Goal: Task Accomplishment & Management: Manage account settings

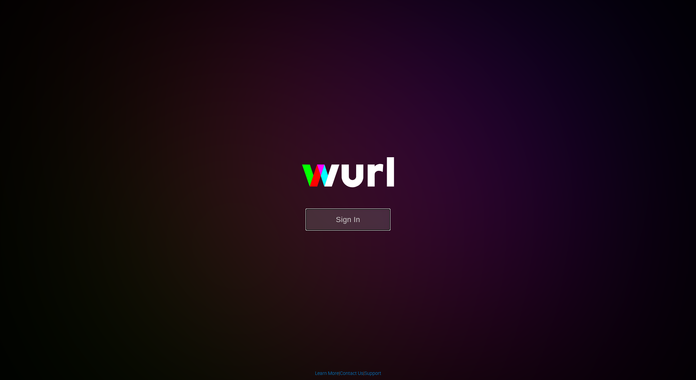
click at [367, 213] on button "Sign In" at bounding box center [347, 220] width 85 height 22
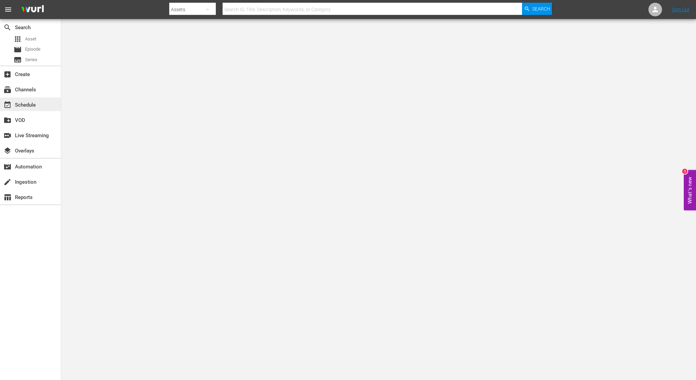
click at [35, 101] on div "event_available Schedule" at bounding box center [19, 104] width 38 height 6
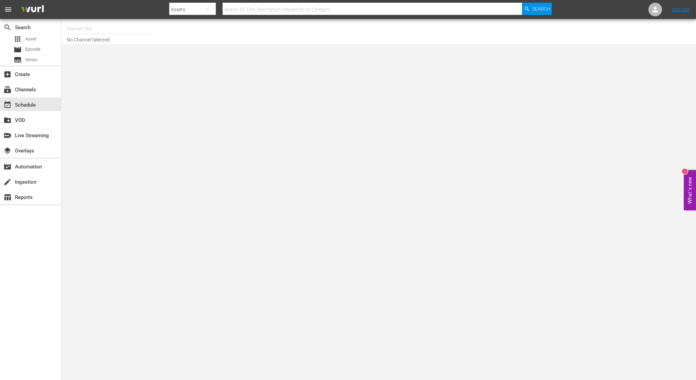
click at [79, 30] on input "text" at bounding box center [110, 29] width 87 height 16
click at [92, 46] on div "NCAA Channel (989 - lg_ncaachannel_1)" at bounding box center [160, 48] width 176 height 16
type input "NCAA Channel (989 - lg_ncaachannel_1)"
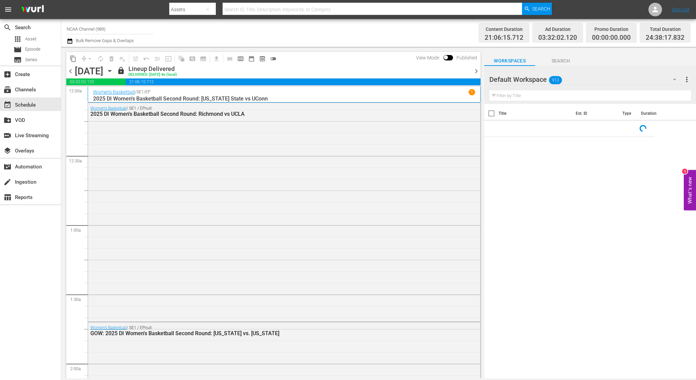
click at [474, 70] on span "chevron_right" at bounding box center [476, 71] width 8 height 8
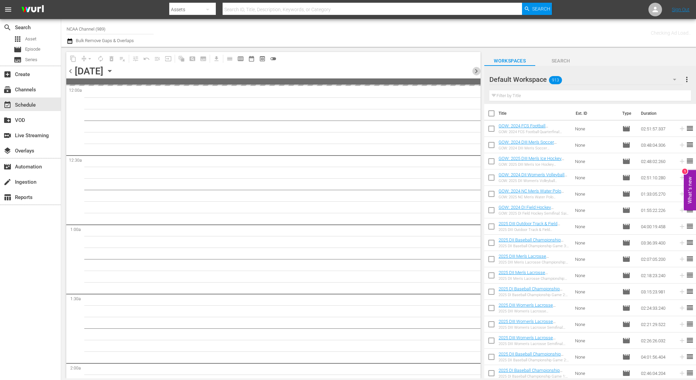
click at [474, 70] on span "chevron_right" at bounding box center [476, 71] width 8 height 8
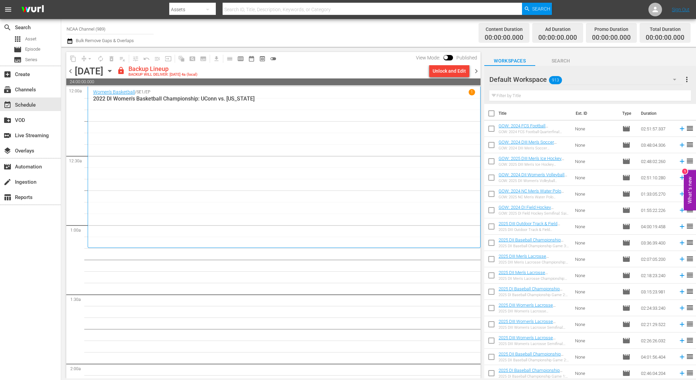
click at [72, 70] on span "chevron_left" at bounding box center [70, 71] width 8 height 8
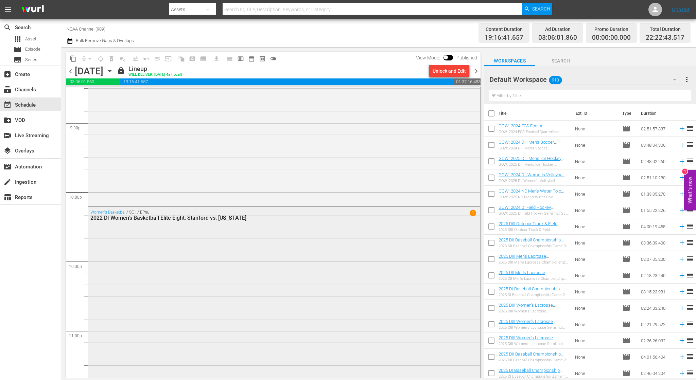
scroll to position [3040, 0]
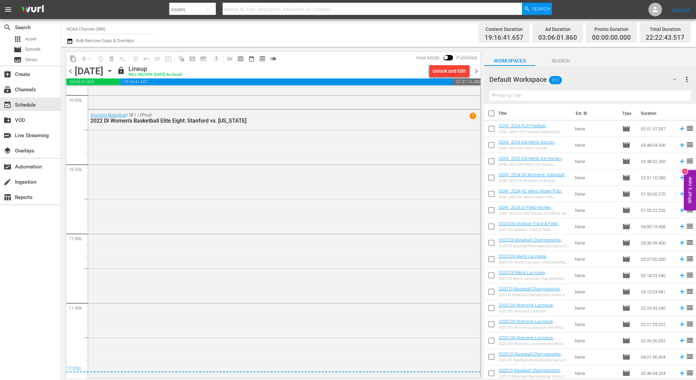
click at [476, 69] on span "chevron_right" at bounding box center [476, 71] width 8 height 8
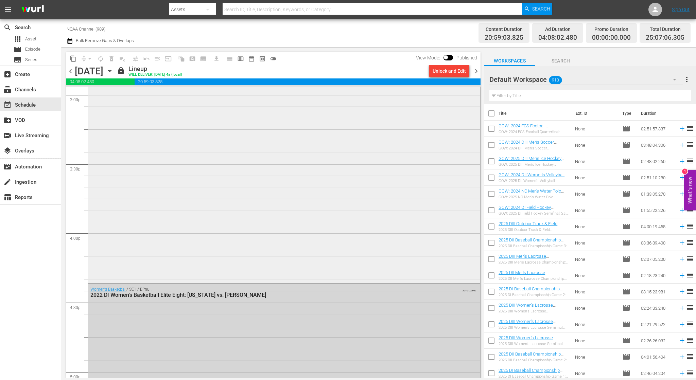
scroll to position [2114, 0]
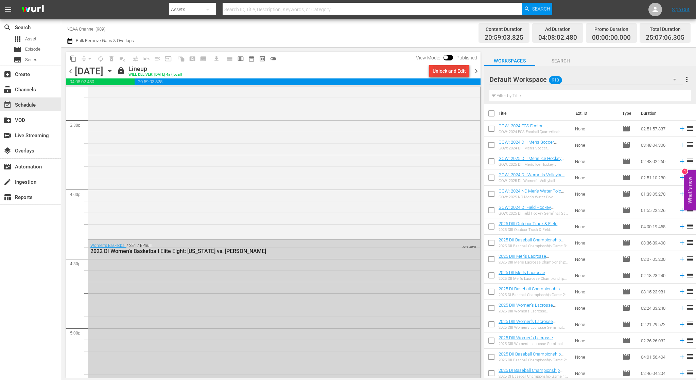
click at [440, 71] on div "Unlock and Edit" at bounding box center [448, 71] width 33 height 12
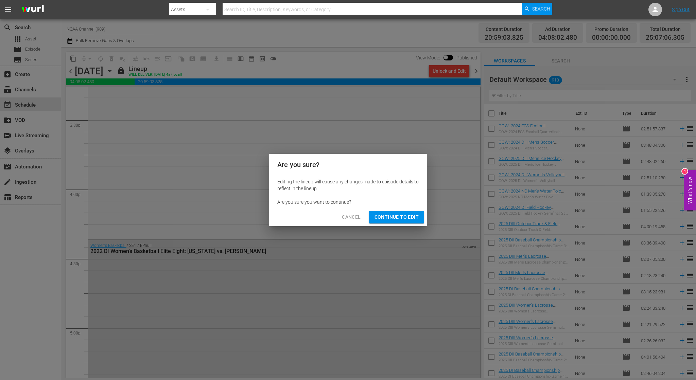
click at [409, 213] on span "Continue to Edit" at bounding box center [396, 217] width 44 height 8
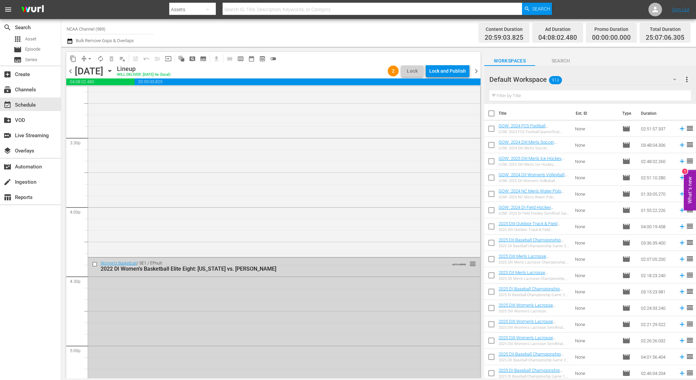
scroll to position [2148, 0]
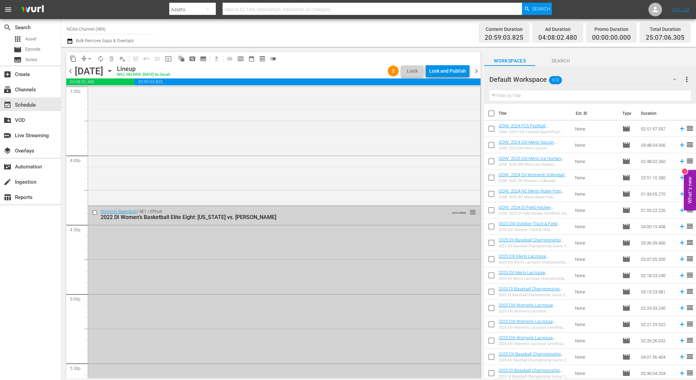
click at [94, 211] on input "checkbox" at bounding box center [95, 213] width 7 height 6
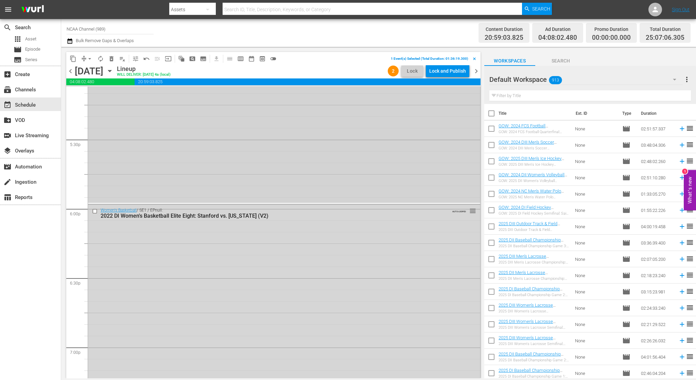
scroll to position [2386, 0]
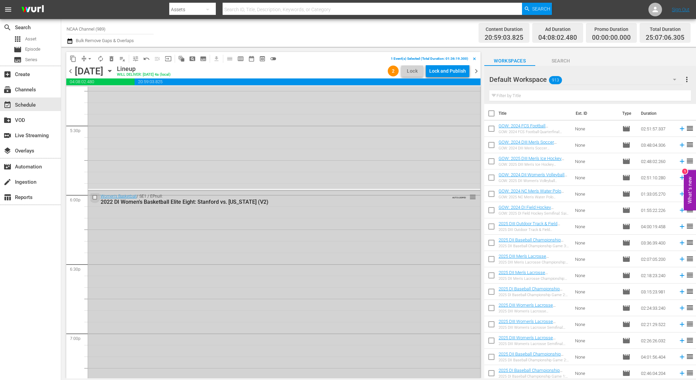
click at [96, 197] on input "checkbox" at bounding box center [95, 198] width 7 height 6
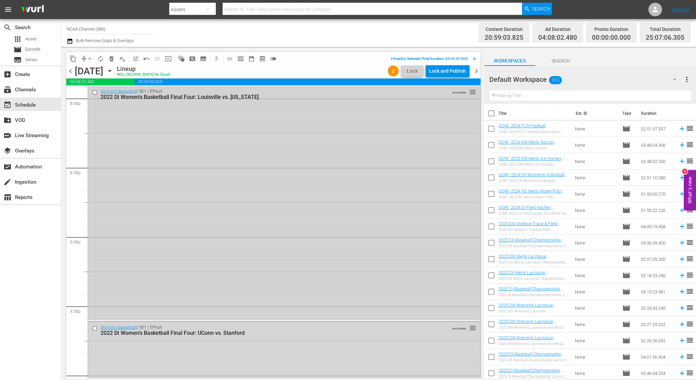
scroll to position [2726, 0]
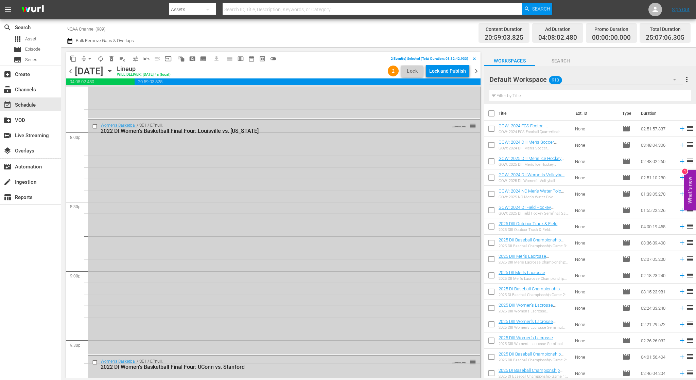
click at [95, 125] on input "checkbox" at bounding box center [95, 127] width 7 height 6
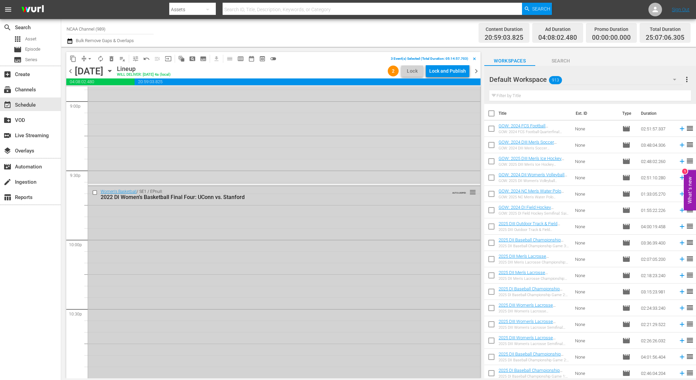
click at [93, 191] on input "checkbox" at bounding box center [95, 193] width 7 height 6
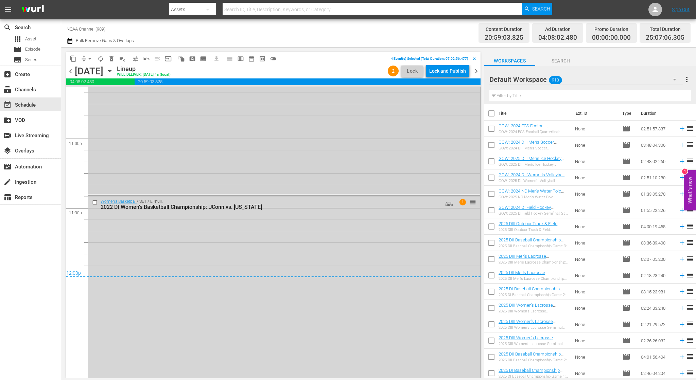
scroll to position [3195, 0]
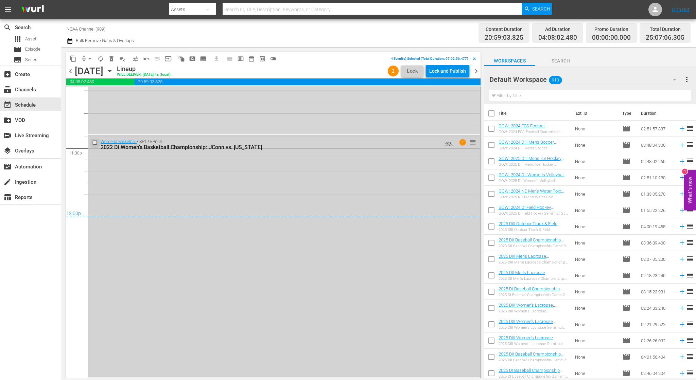
click at [93, 140] on input "checkbox" at bounding box center [95, 143] width 7 height 6
click at [113, 58] on span "delete_forever_outlined" at bounding box center [111, 58] width 7 height 7
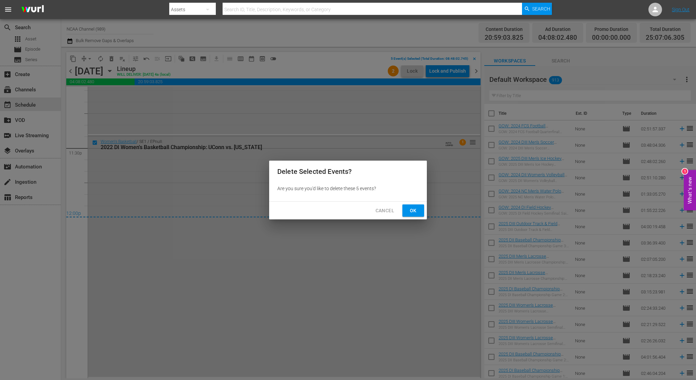
click at [413, 212] on span "Ok" at bounding box center [413, 211] width 11 height 8
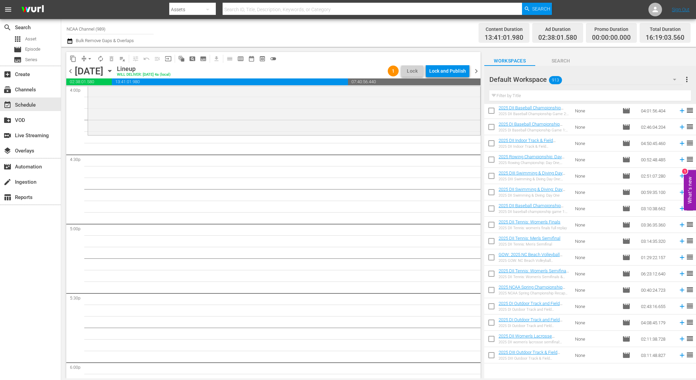
scroll to position [0, 0]
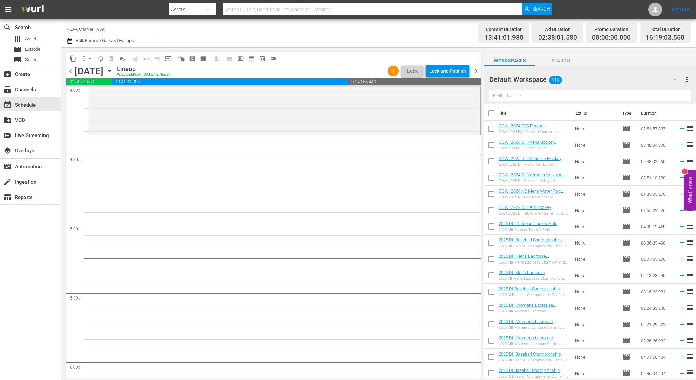
drag, startPoint x: 689, startPoint y: 183, endPoint x: 695, endPoint y: 316, distance: 132.9
click at [695, 316] on body "menu Search By Assets Search ID, Title, Description, Keywords, or Category Sear…" at bounding box center [348, 190] width 696 height 380
click at [689, 184] on button "What's new 1" at bounding box center [689, 190] width 12 height 40
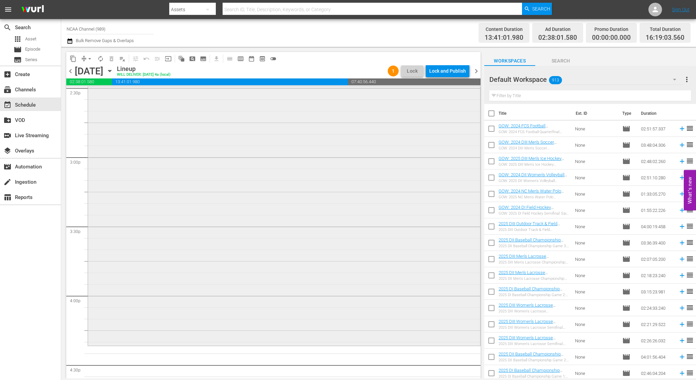
scroll to position [2151, 0]
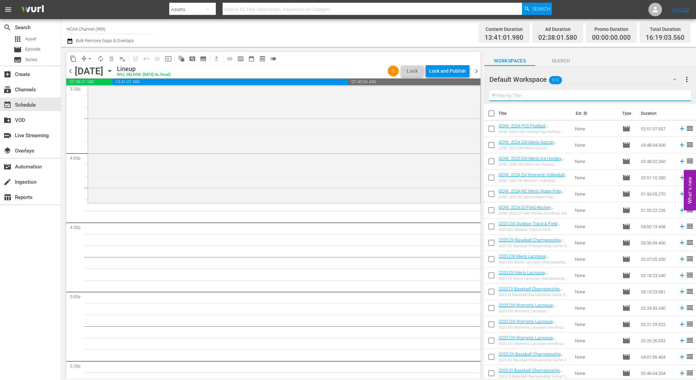
click at [535, 96] on input "text" at bounding box center [589, 95] width 201 height 11
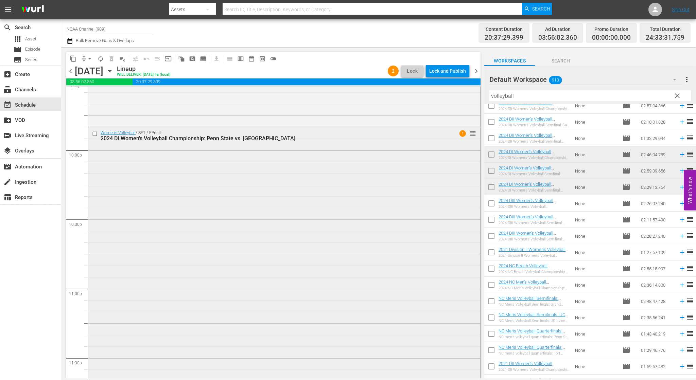
scroll to position [3118, 0]
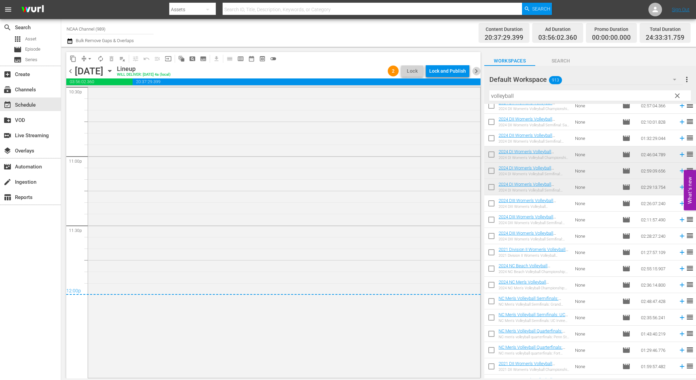
click at [477, 74] on span "chevron_right" at bounding box center [476, 71] width 8 height 8
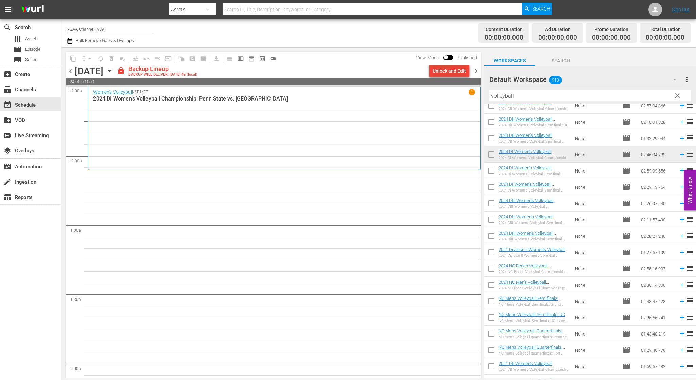
click at [448, 71] on div "Unlock and Edit" at bounding box center [448, 71] width 33 height 12
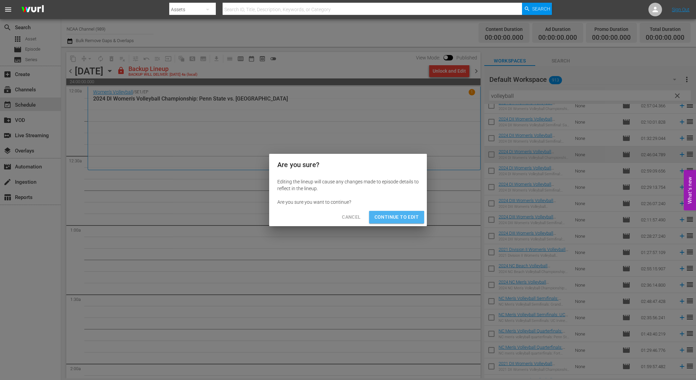
click at [397, 219] on span "Continue to Edit" at bounding box center [396, 217] width 44 height 8
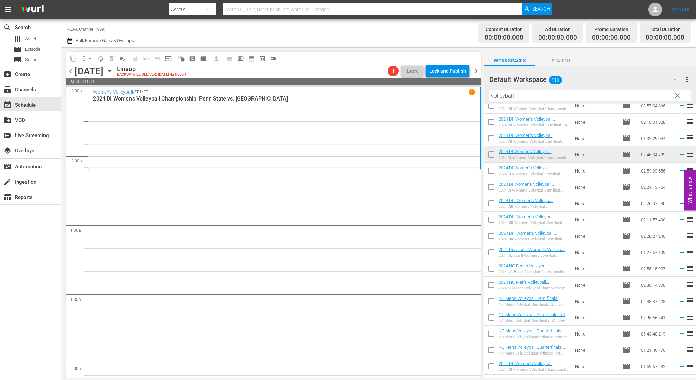
click at [479, 72] on span "chevron_right" at bounding box center [476, 71] width 8 height 8
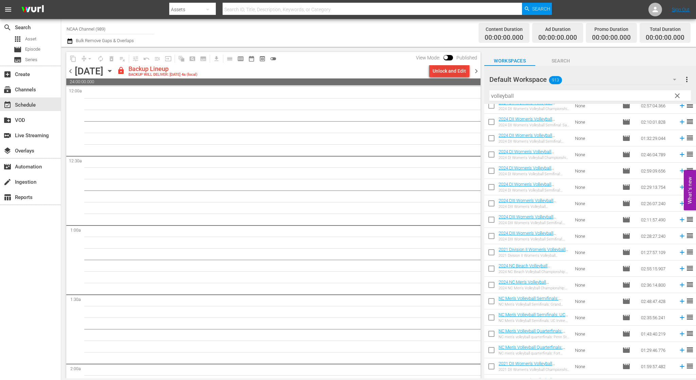
click at [448, 72] on div "Unlock and Edit" at bounding box center [448, 71] width 33 height 12
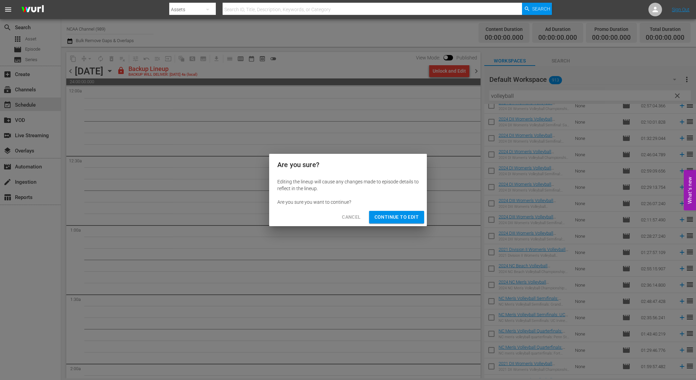
click at [396, 213] on span "Continue to Edit" at bounding box center [396, 217] width 44 height 8
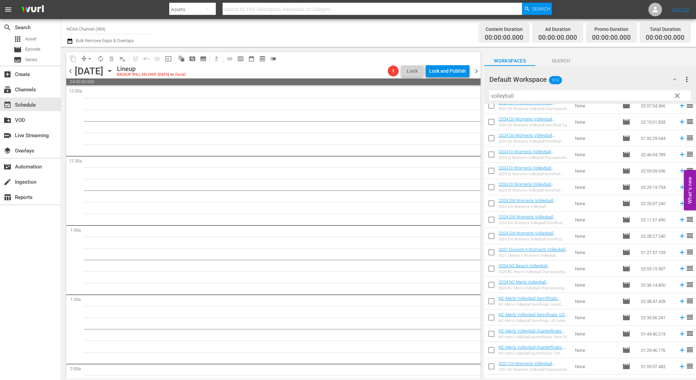
click at [478, 72] on span "chevron_right" at bounding box center [476, 71] width 8 height 8
click at [68, 70] on span "chevron_left" at bounding box center [70, 71] width 8 height 8
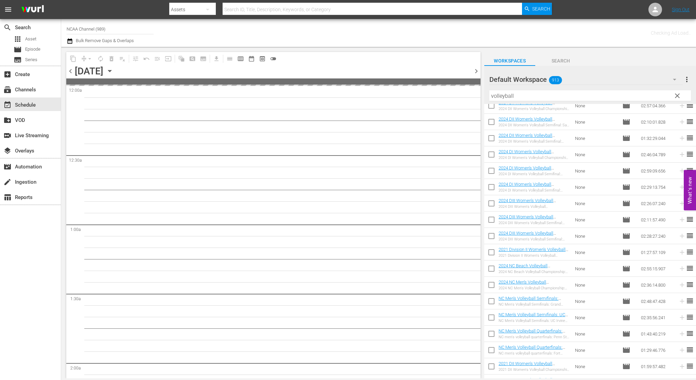
click at [68, 70] on span "chevron_left" at bounding box center [70, 71] width 8 height 8
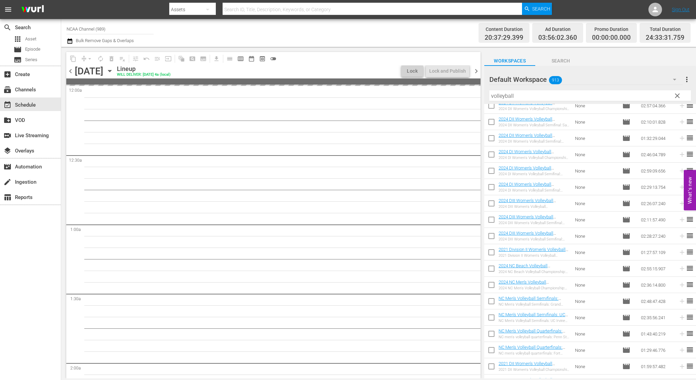
click at [477, 72] on span "chevron_right" at bounding box center [476, 71] width 8 height 8
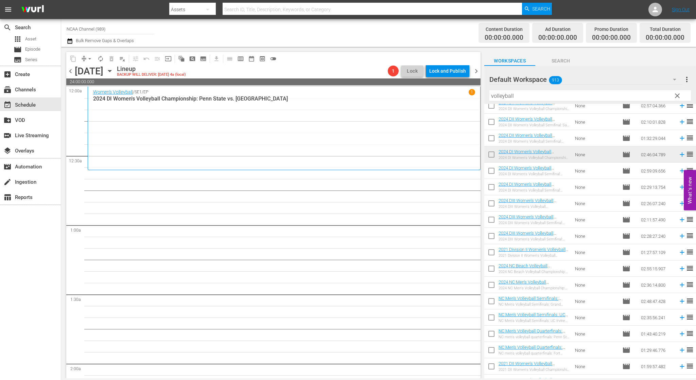
drag, startPoint x: 530, startPoint y: 96, endPoint x: 374, endPoint y: 86, distance: 155.6
click at [379, 93] on div "content_copy compress arrow_drop_down autorenew_outlined delete_forever_outline…" at bounding box center [378, 213] width 634 height 332
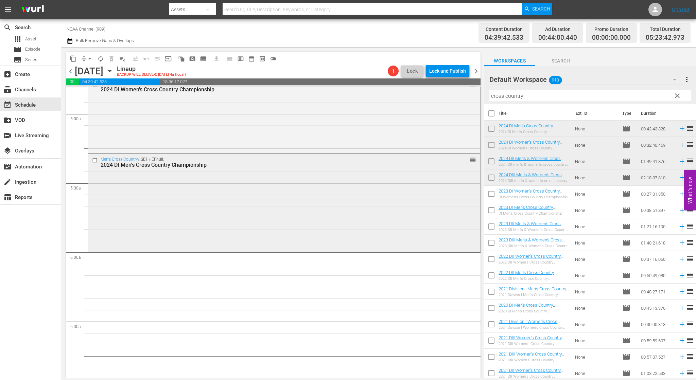
scroll to position [679, 0]
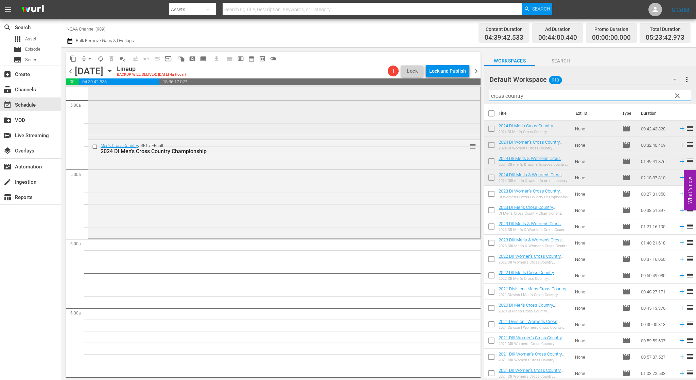
drag, startPoint x: 532, startPoint y: 96, endPoint x: 388, endPoint y: 97, distance: 144.0
click at [412, 97] on div "content_copy compress arrow_drop_down autorenew_outlined delete_forever_outline…" at bounding box center [378, 213] width 634 height 332
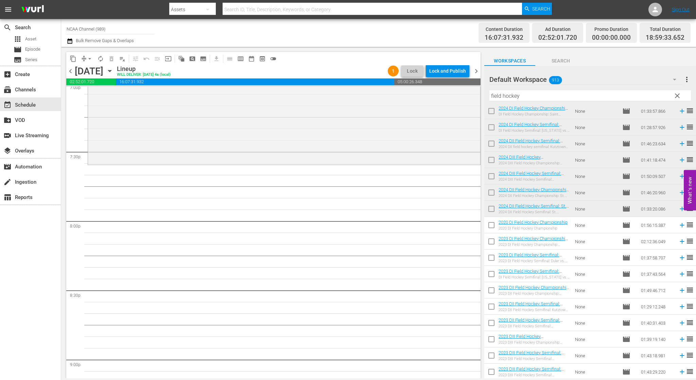
scroll to position [2649, 0]
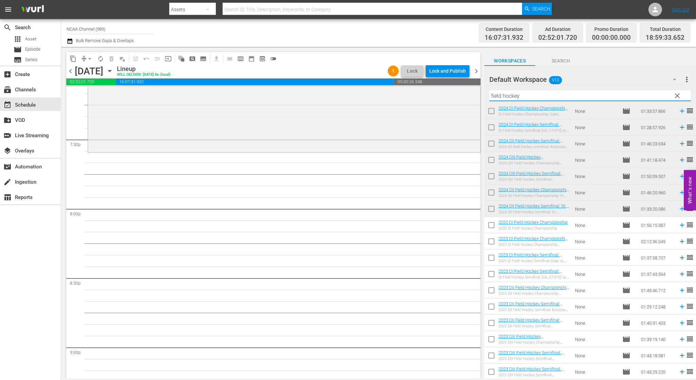
drag, startPoint x: 511, startPoint y: 95, endPoint x: 417, endPoint y: 85, distance: 94.3
click at [420, 86] on div "content_copy compress arrow_drop_down autorenew_outlined delete_forever_outline…" at bounding box center [378, 213] width 634 height 332
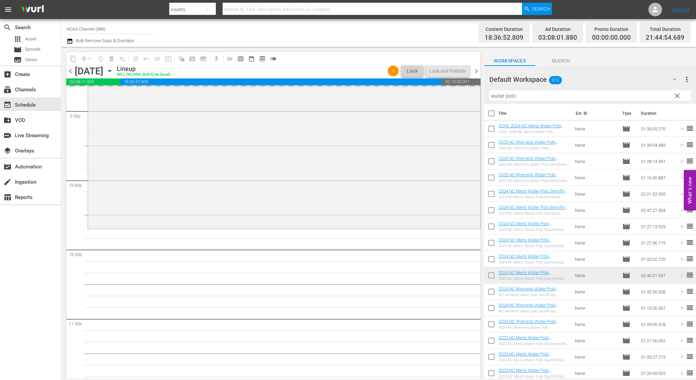
scroll to position [3034, 0]
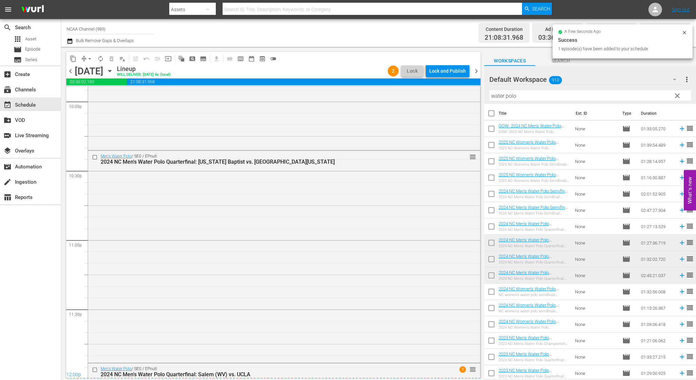
click at [475, 72] on span "chevron_right" at bounding box center [476, 71] width 8 height 8
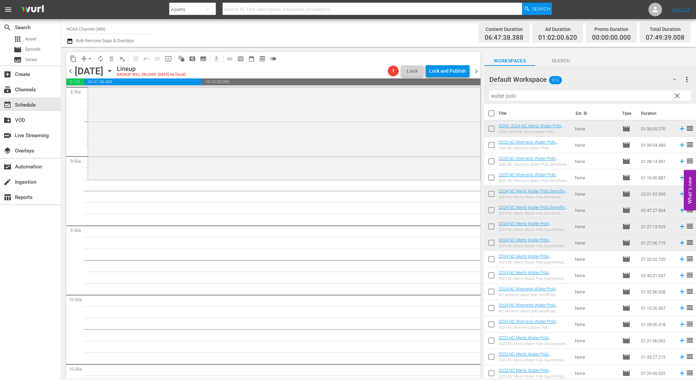
scroll to position [1189, 0]
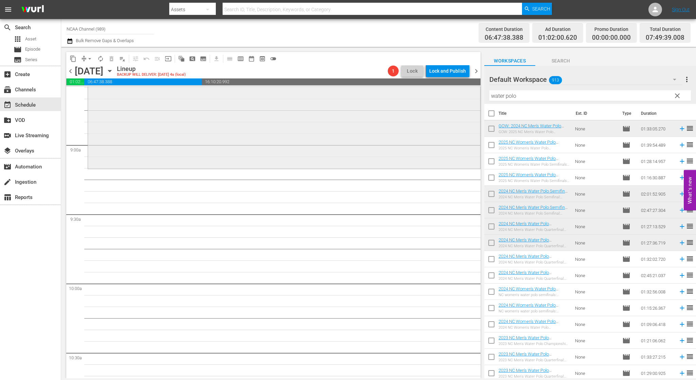
click at [399, 93] on div "content_copy compress arrow_drop_down autorenew_outlined delete_forever_outline…" at bounding box center [378, 213] width 634 height 332
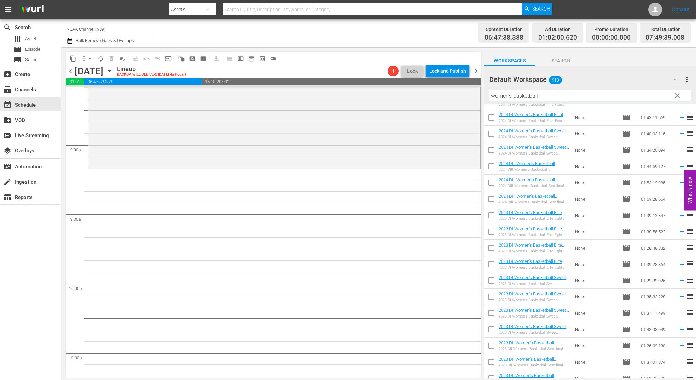
scroll to position [1125, 0]
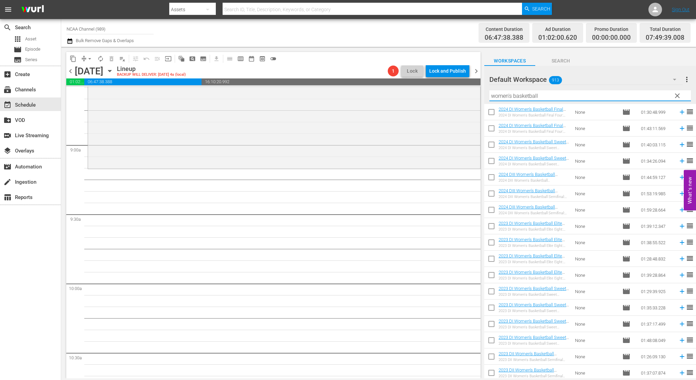
type input "women's basketball"
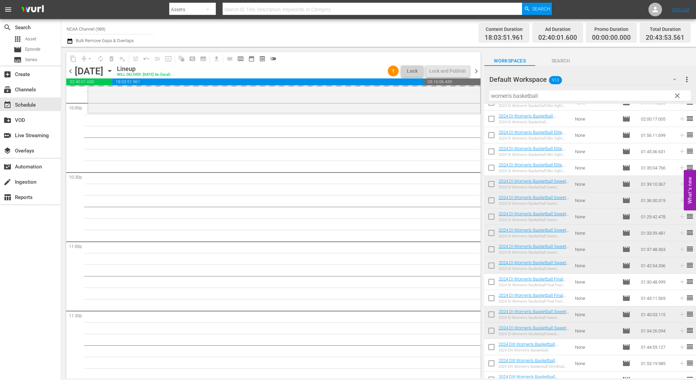
scroll to position [3034, 0]
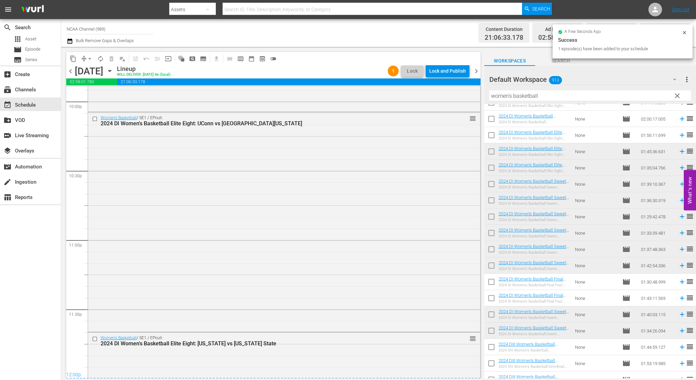
click at [475, 70] on span "chevron_right" at bounding box center [476, 71] width 8 height 8
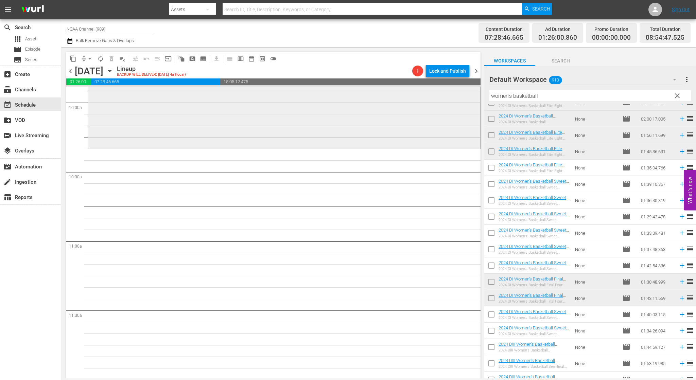
scroll to position [1359, 0]
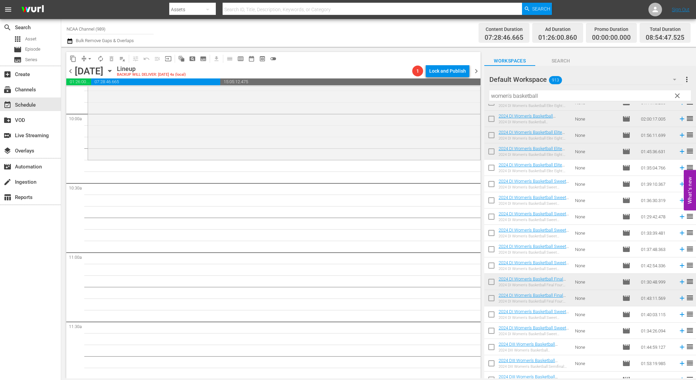
click at [679, 96] on span "clear" at bounding box center [677, 96] width 8 height 8
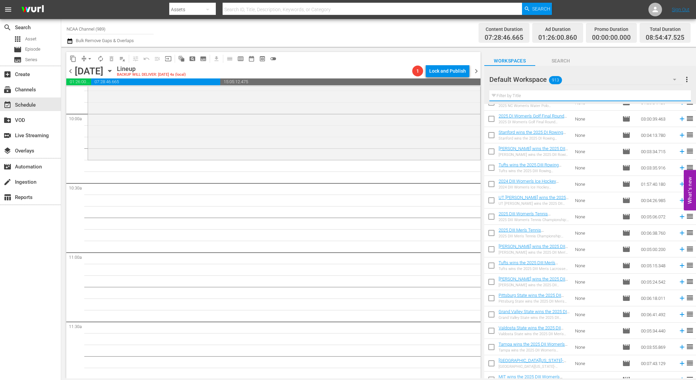
click at [539, 96] on input "text" at bounding box center [589, 95] width 201 height 11
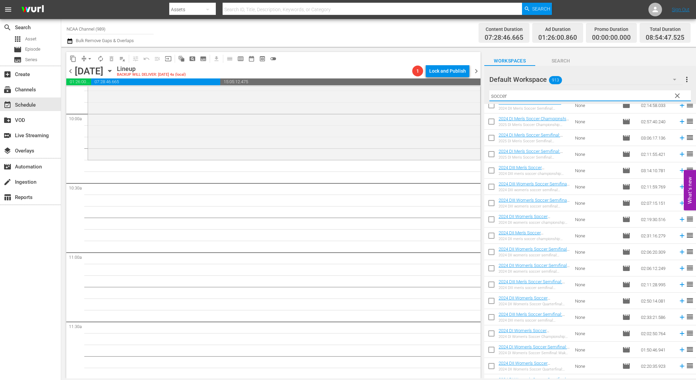
scroll to position [68, 0]
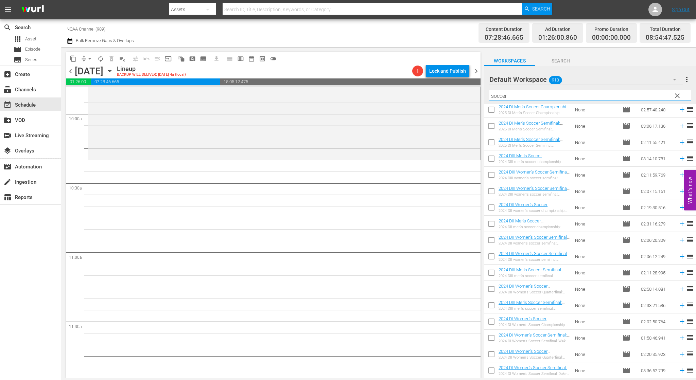
type input "soccer"
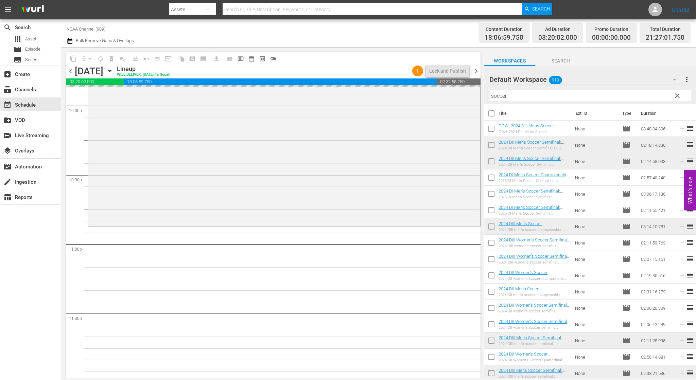
scroll to position [3034, 0]
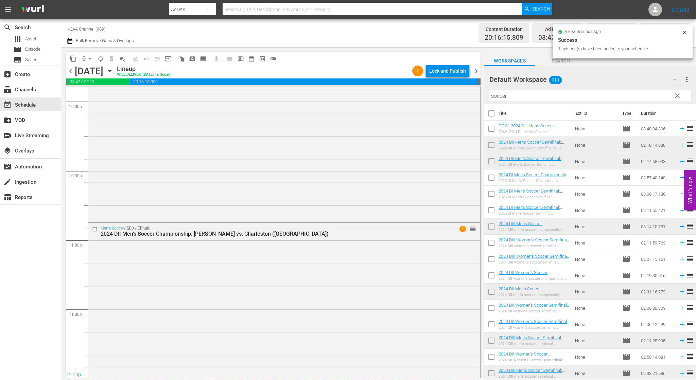
click at [477, 72] on span "chevron_right" at bounding box center [476, 71] width 8 height 8
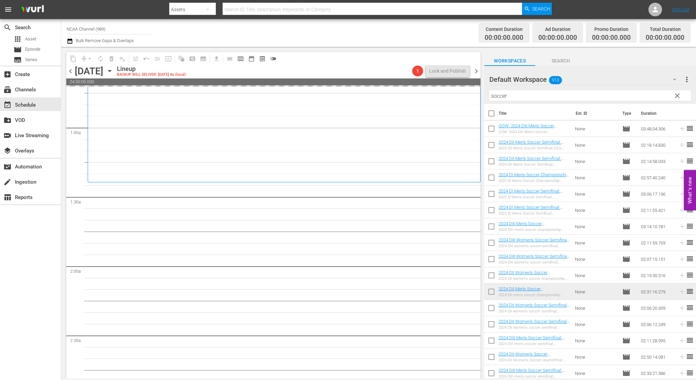
scroll to position [102, 0]
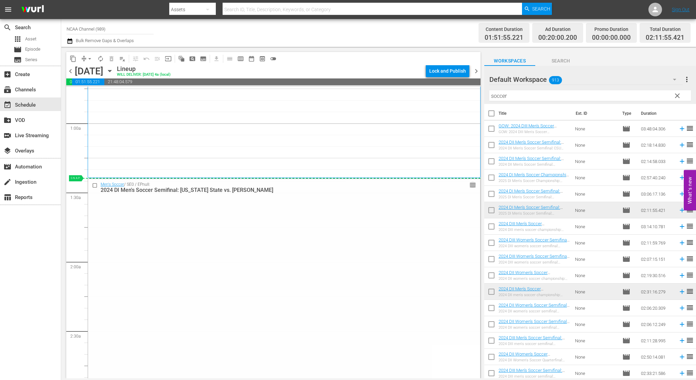
drag, startPoint x: 467, startPoint y: 187, endPoint x: 467, endPoint y: 179, distance: 7.8
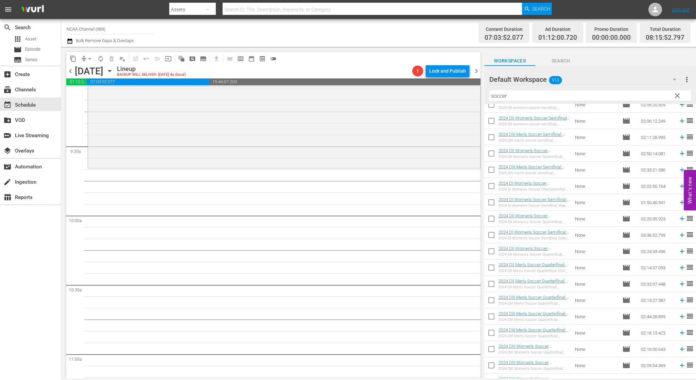
scroll to position [204, 0]
drag, startPoint x: 562, startPoint y: 96, endPoint x: 398, endPoint y: 97, distance: 164.1
click at [399, 97] on div "content_copy compress arrow_drop_down autorenew_outlined delete_forever_outline…" at bounding box center [378, 213] width 634 height 332
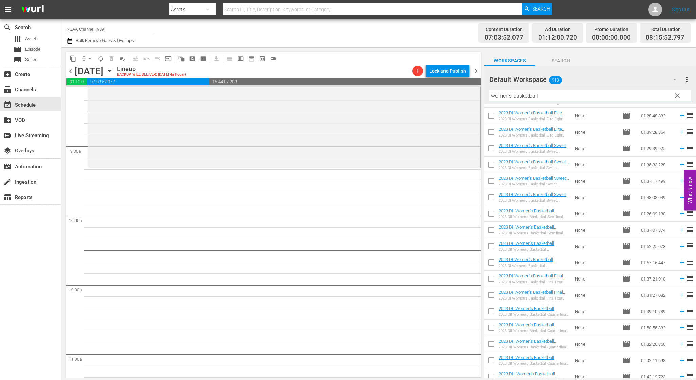
scroll to position [1257, 0]
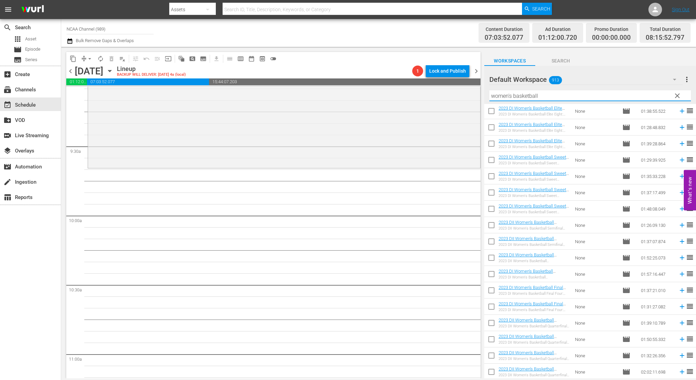
type input "women's basketball"
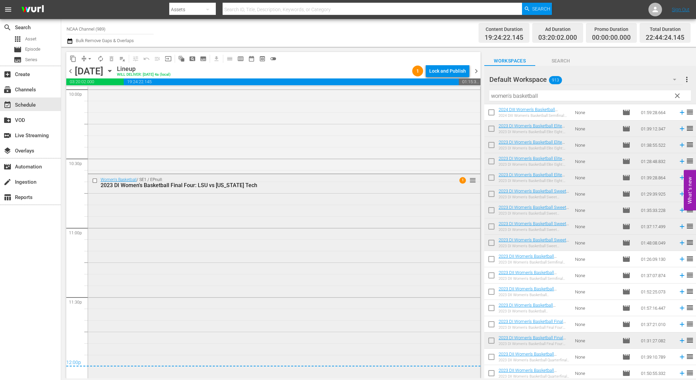
scroll to position [3052, 0]
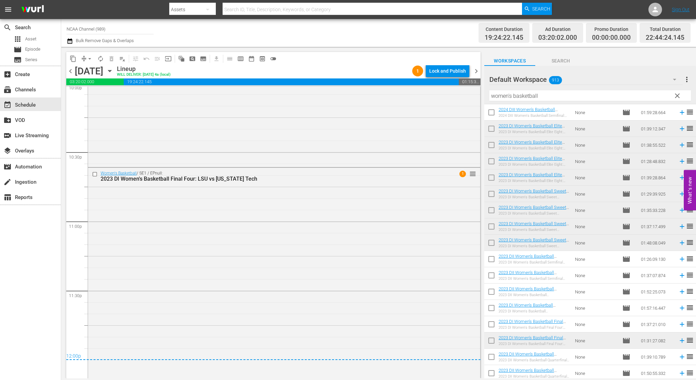
click at [475, 65] on div "chevron_left [DATE] [DATE] Lineup WILL DELIVER: [DATE] 4a (local) 1 Lock and Pu…" at bounding box center [273, 71] width 414 height 13
drag, startPoint x: 474, startPoint y: 72, endPoint x: 481, endPoint y: 314, distance: 242.3
click at [474, 72] on span "chevron_right" at bounding box center [476, 71] width 8 height 8
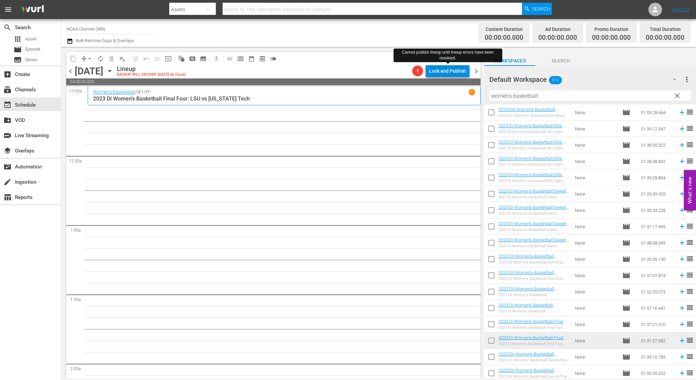
click at [461, 70] on div "Lock and Publish" at bounding box center [447, 71] width 37 height 12
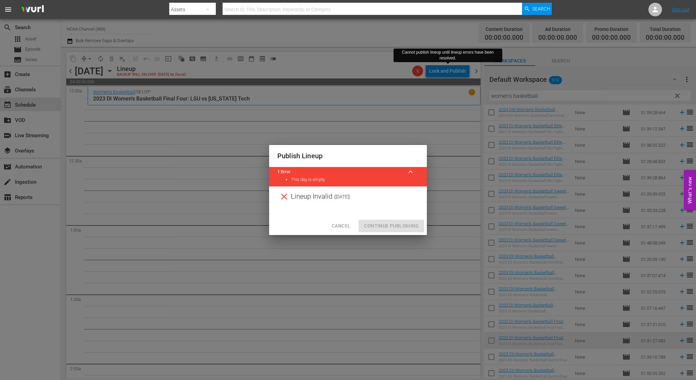
click at [342, 224] on span "Cancel" at bounding box center [341, 226] width 19 height 8
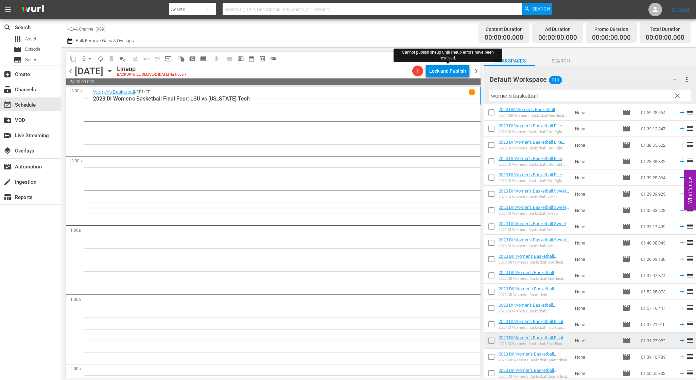
click at [71, 69] on span "chevron_left" at bounding box center [70, 71] width 8 height 8
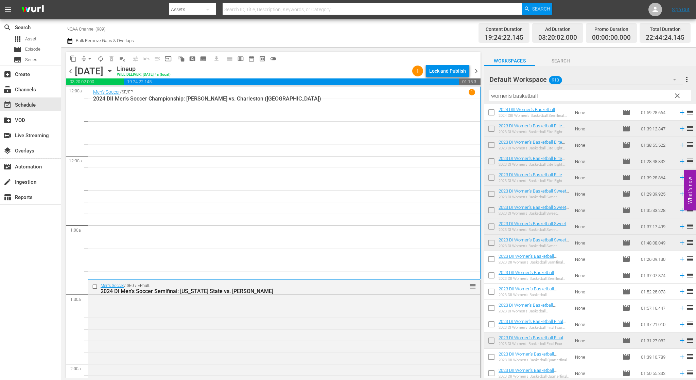
click at [476, 71] on span "chevron_right" at bounding box center [476, 71] width 8 height 8
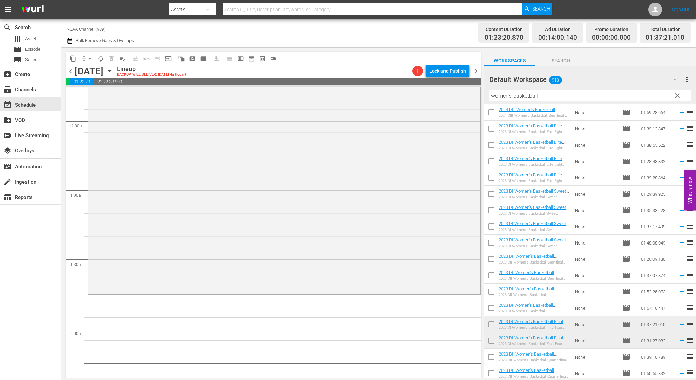
scroll to position [68, 0]
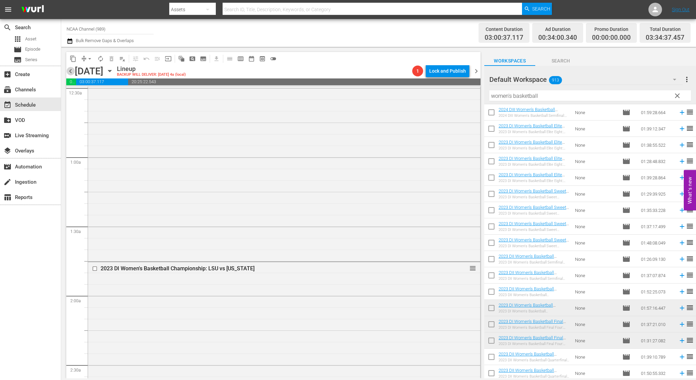
click at [71, 70] on span "chevron_left" at bounding box center [70, 71] width 8 height 8
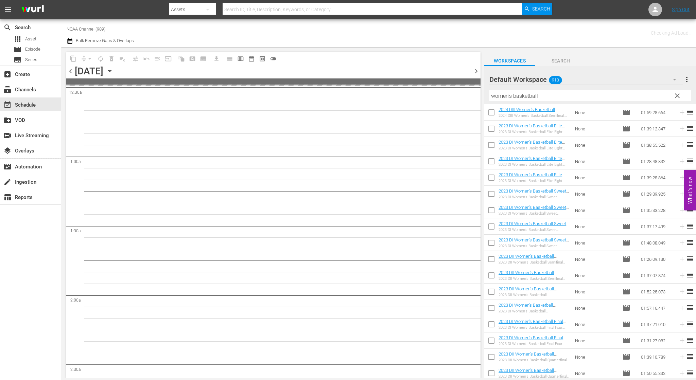
scroll to position [79, 0]
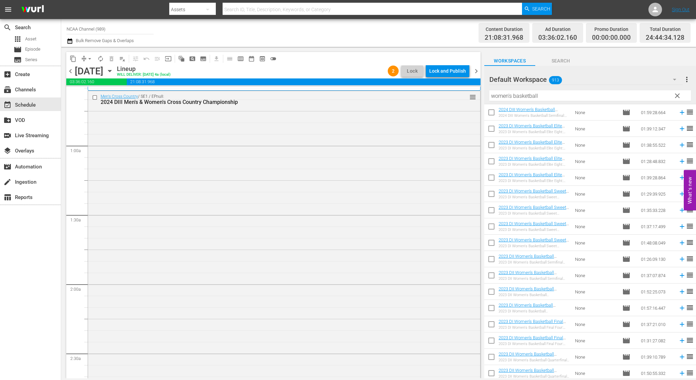
click at [71, 70] on span "chevron_left" at bounding box center [70, 71] width 8 height 8
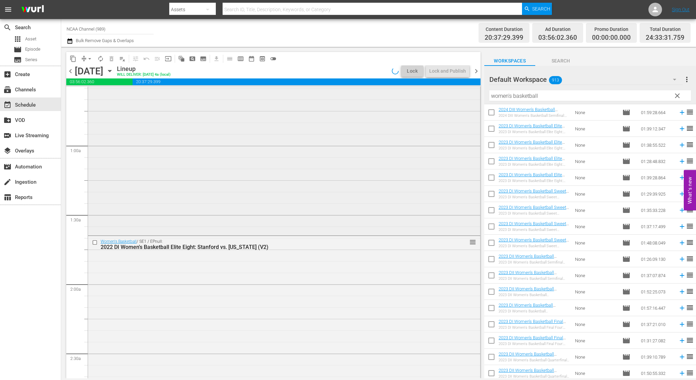
scroll to position [68, 0]
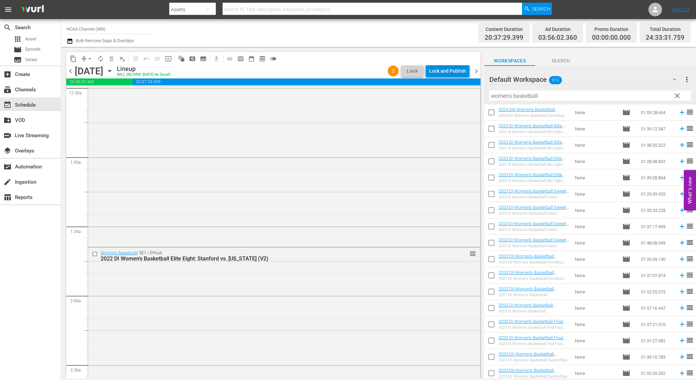
click at [463, 73] on div "Lock and Publish" at bounding box center [447, 71] width 37 height 12
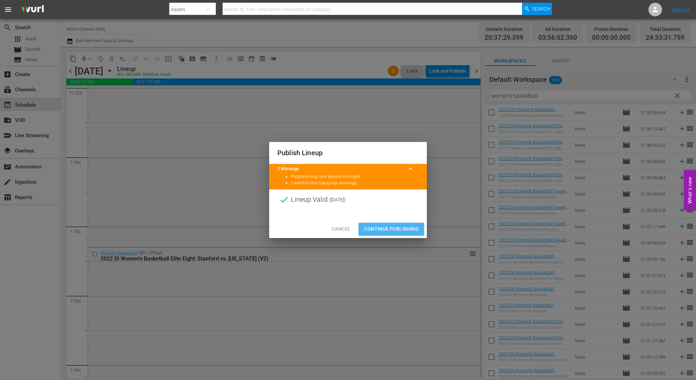
click at [407, 233] on button "Continue Publishing" at bounding box center [391, 229] width 66 height 13
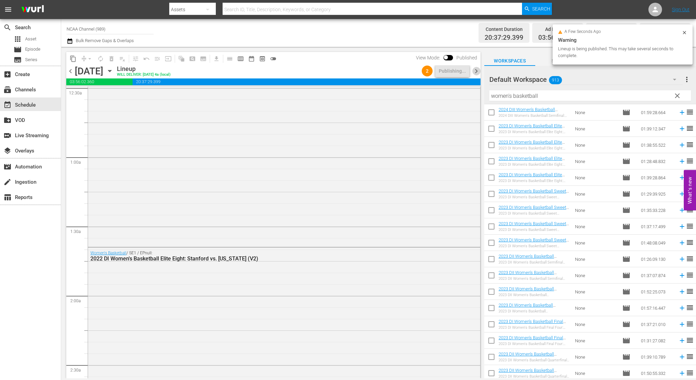
click at [476, 71] on span "chevron_right" at bounding box center [476, 71] width 8 height 8
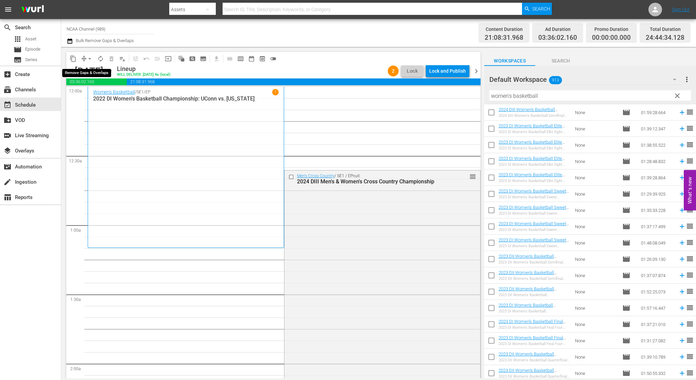
click at [87, 60] on span "arrow_drop_down" at bounding box center [89, 58] width 7 height 7
click at [107, 96] on li "Align to End of Previous Day" at bounding box center [89, 94] width 71 height 11
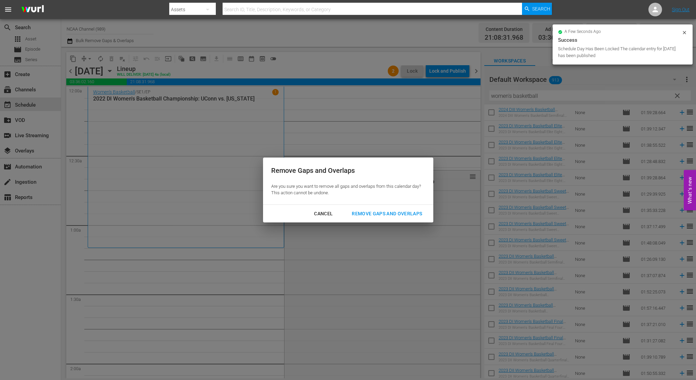
click at [389, 218] on button "Remove Gaps and Overlaps" at bounding box center [386, 214] width 87 height 13
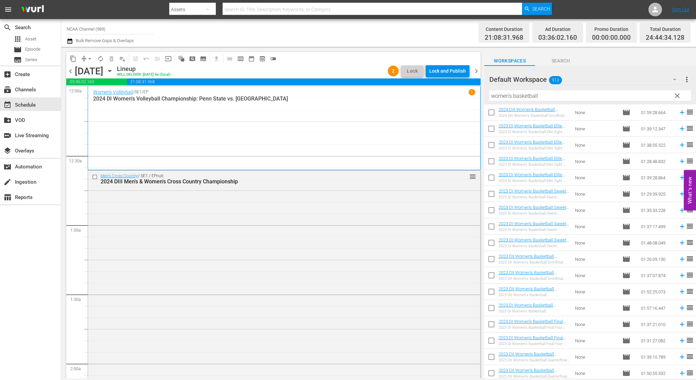
click at [448, 73] on div "Lock and Publish" at bounding box center [447, 71] width 37 height 12
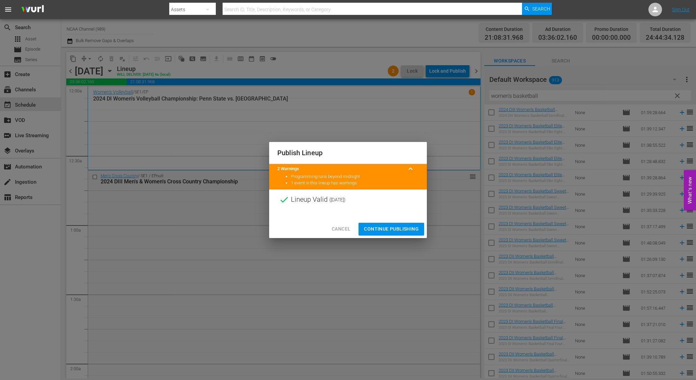
click at [401, 230] on span "Continue Publishing" at bounding box center [391, 229] width 55 height 8
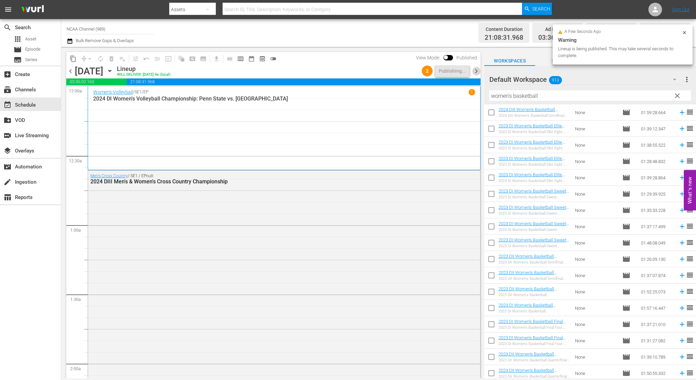
click at [476, 69] on span "chevron_right" at bounding box center [476, 71] width 8 height 8
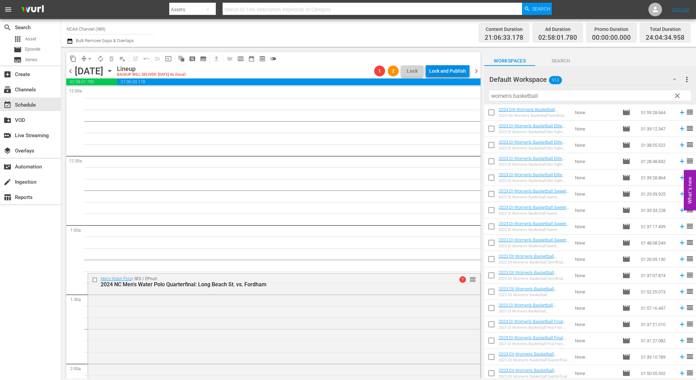
click at [439, 73] on div "Lock and Publish" at bounding box center [447, 71] width 37 height 12
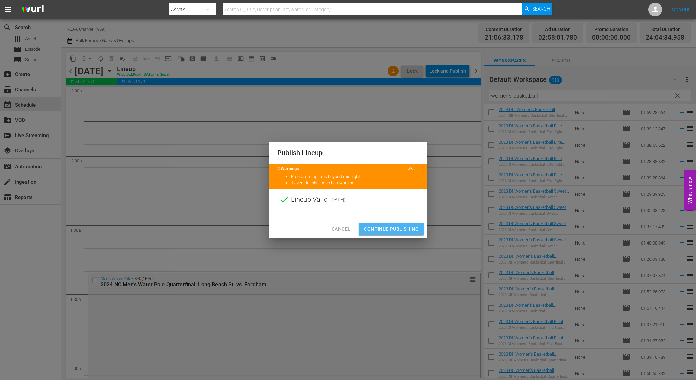
click at [390, 225] on span "Continue Publishing" at bounding box center [391, 229] width 55 height 8
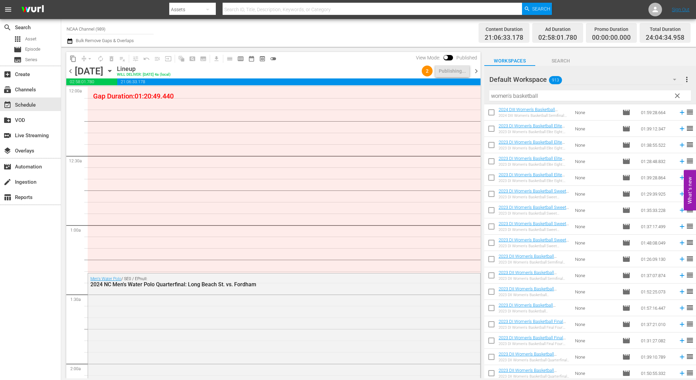
click at [478, 73] on span "chevron_right" at bounding box center [476, 71] width 8 height 8
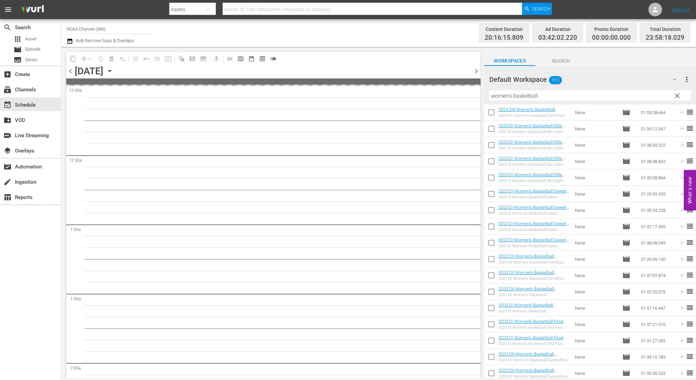
click at [72, 70] on span "chevron_left" at bounding box center [70, 71] width 8 height 8
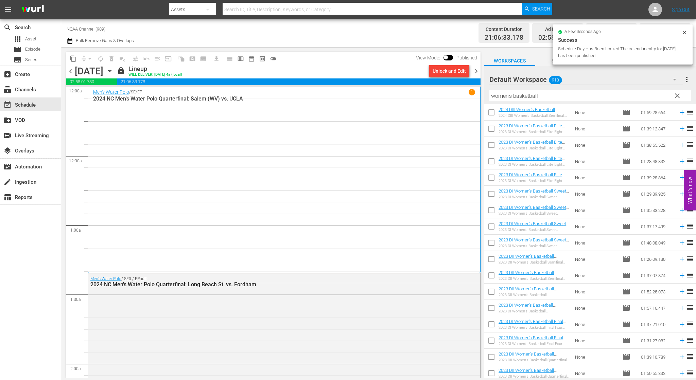
click at [474, 69] on span "chevron_right" at bounding box center [476, 71] width 8 height 8
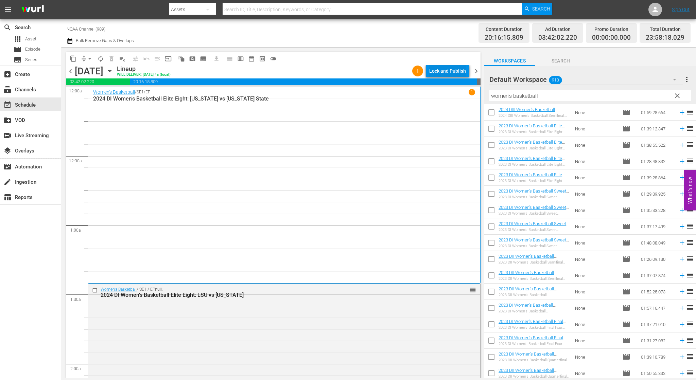
click at [447, 70] on div "Lock and Publish" at bounding box center [447, 71] width 37 height 12
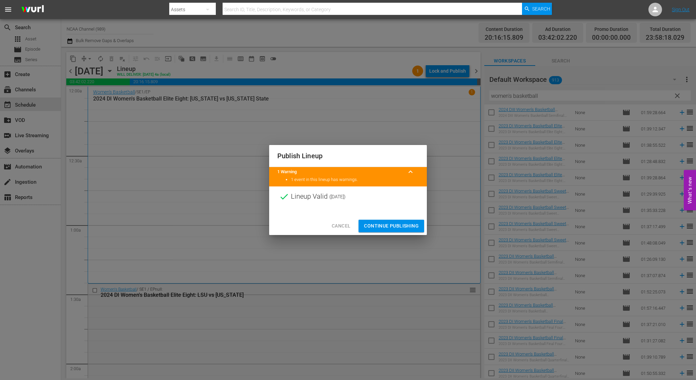
click at [390, 224] on span "Continue Publishing" at bounding box center [391, 226] width 55 height 8
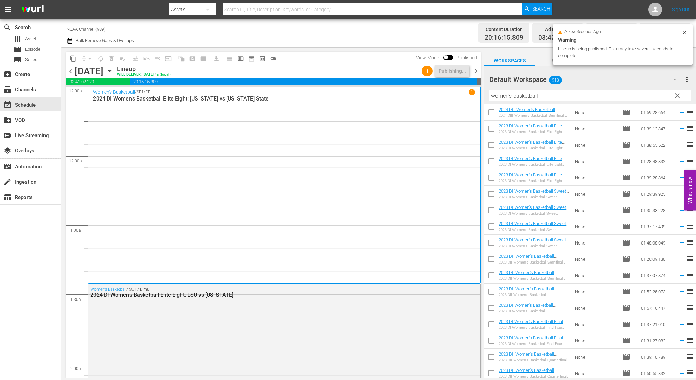
click at [477, 71] on span "chevron_right" at bounding box center [476, 71] width 8 height 8
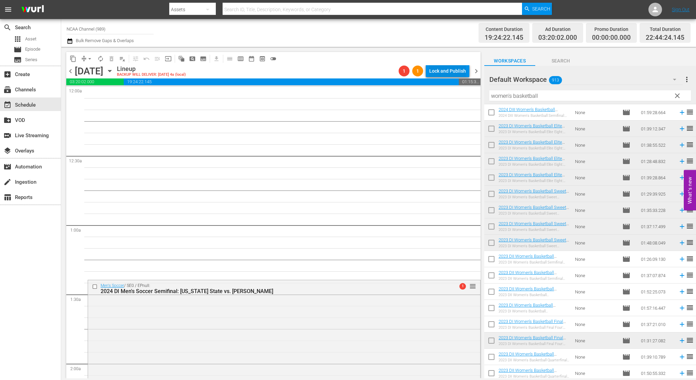
click at [447, 69] on div "Lock and Publish" at bounding box center [447, 71] width 37 height 12
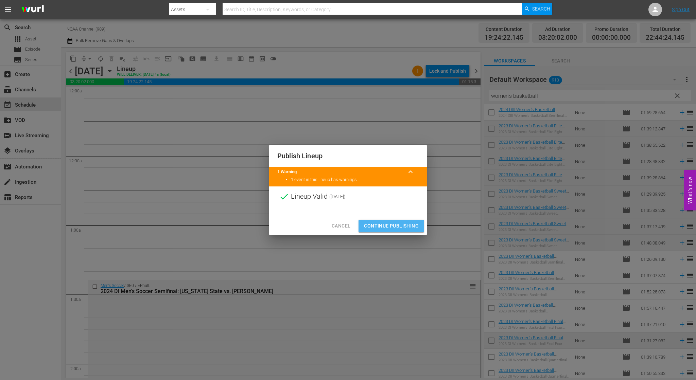
click at [398, 225] on span "Continue Publishing" at bounding box center [391, 226] width 55 height 8
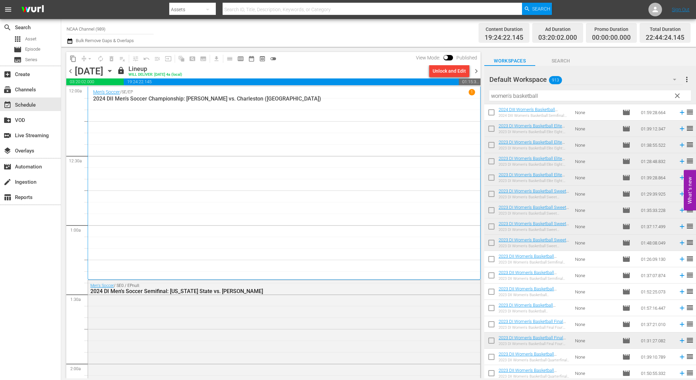
click at [70, 71] on span "chevron_left" at bounding box center [70, 71] width 8 height 8
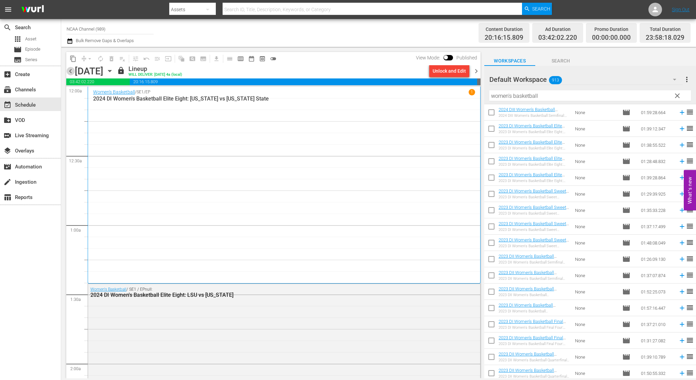
click at [72, 73] on span "chevron_left" at bounding box center [70, 71] width 8 height 8
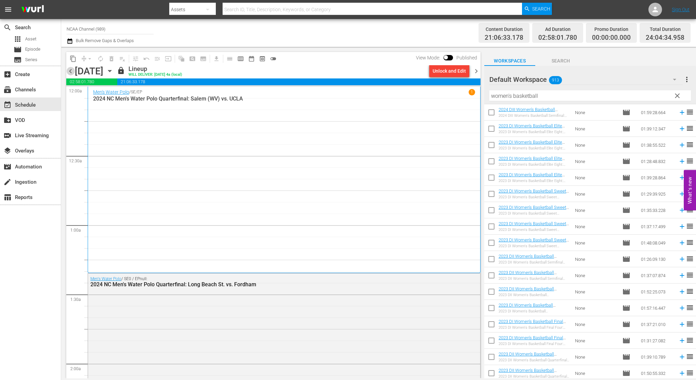
click at [72, 73] on span "chevron_left" at bounding box center [70, 71] width 8 height 8
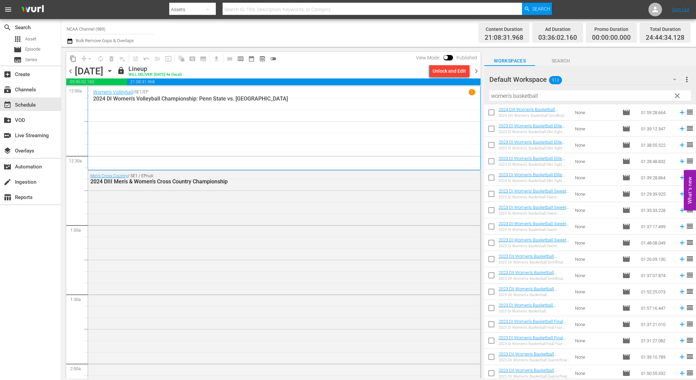
click at [69, 70] on span "chevron_left" at bounding box center [70, 71] width 8 height 8
